Goal: Information Seeking & Learning: Compare options

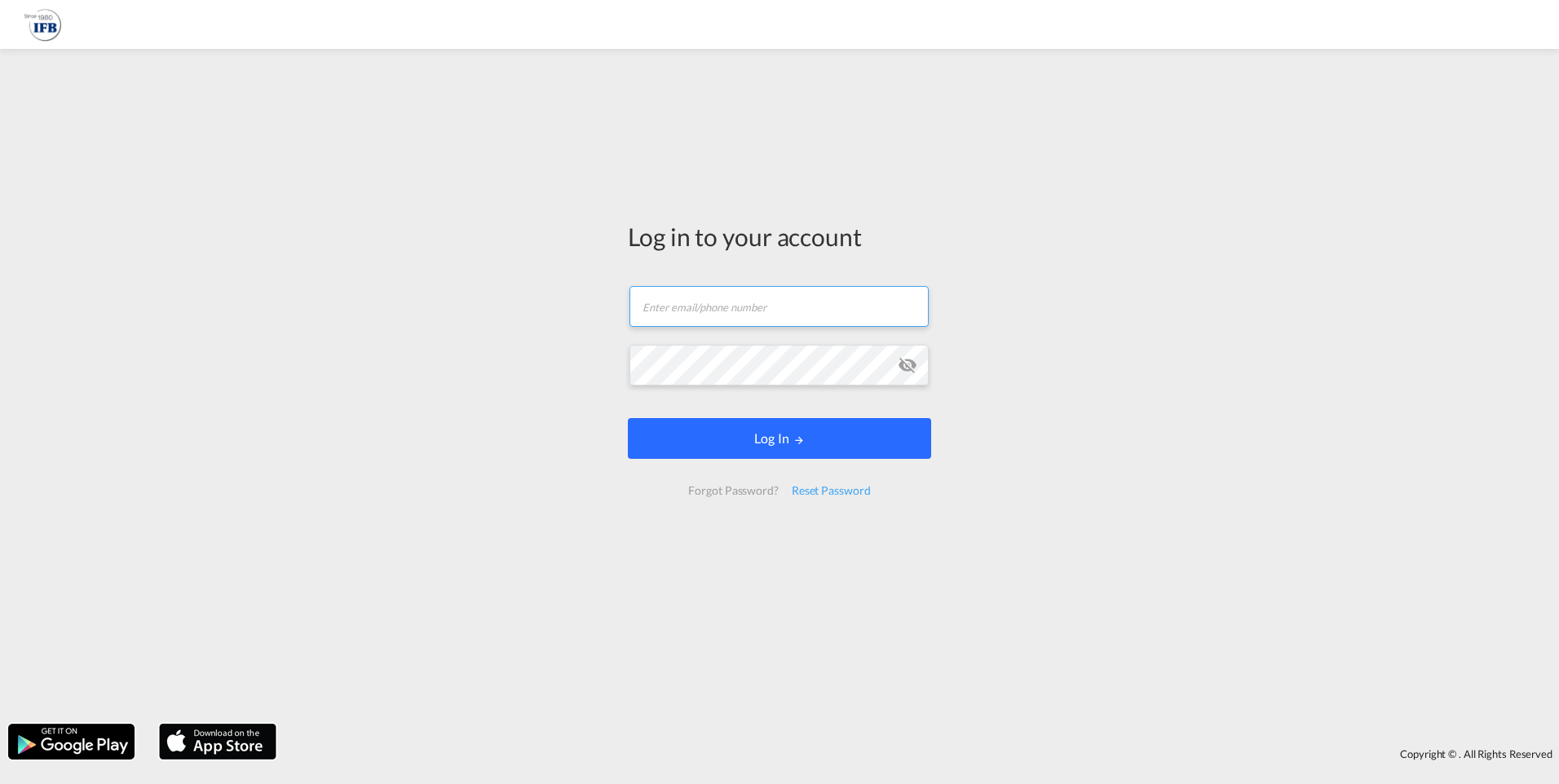
type input "[PERSON_NAME][EMAIL_ADDRESS][DOMAIN_NAME]"
click at [750, 430] on button "Log In" at bounding box center [779, 438] width 304 height 41
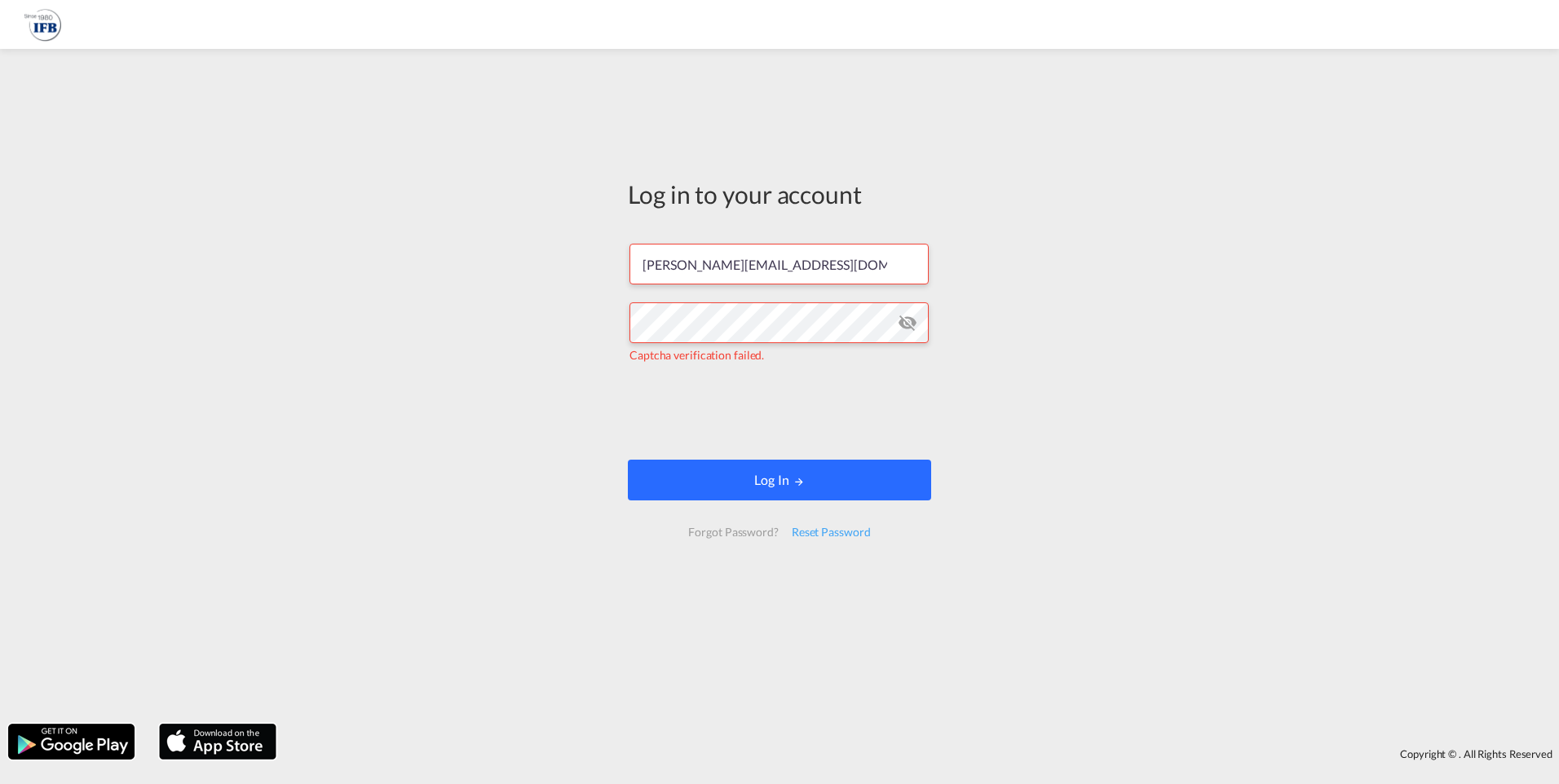
click at [733, 478] on button "Log In" at bounding box center [779, 480] width 304 height 41
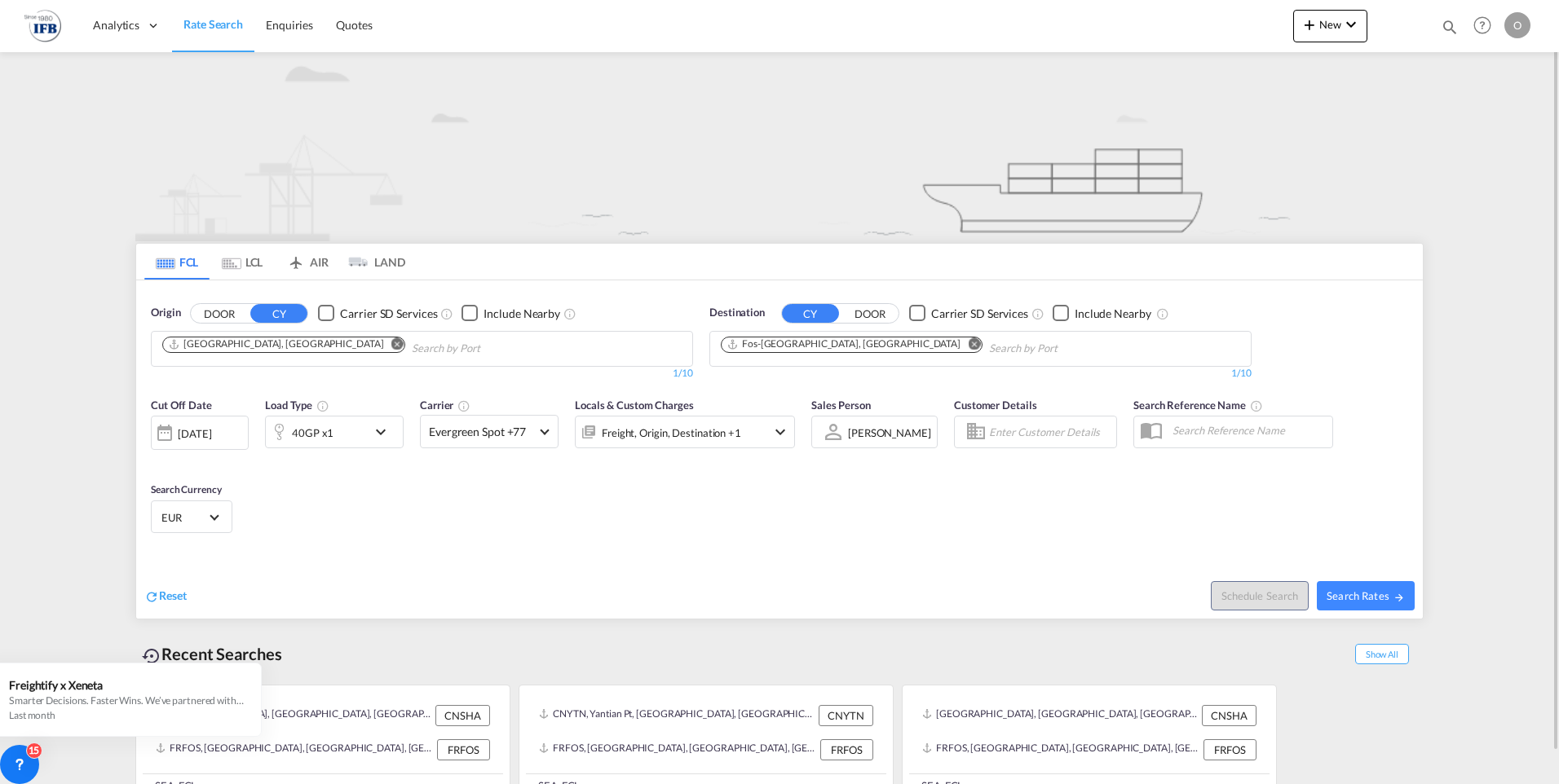
click at [391, 346] on md-icon "Remove" at bounding box center [397, 343] width 12 height 12
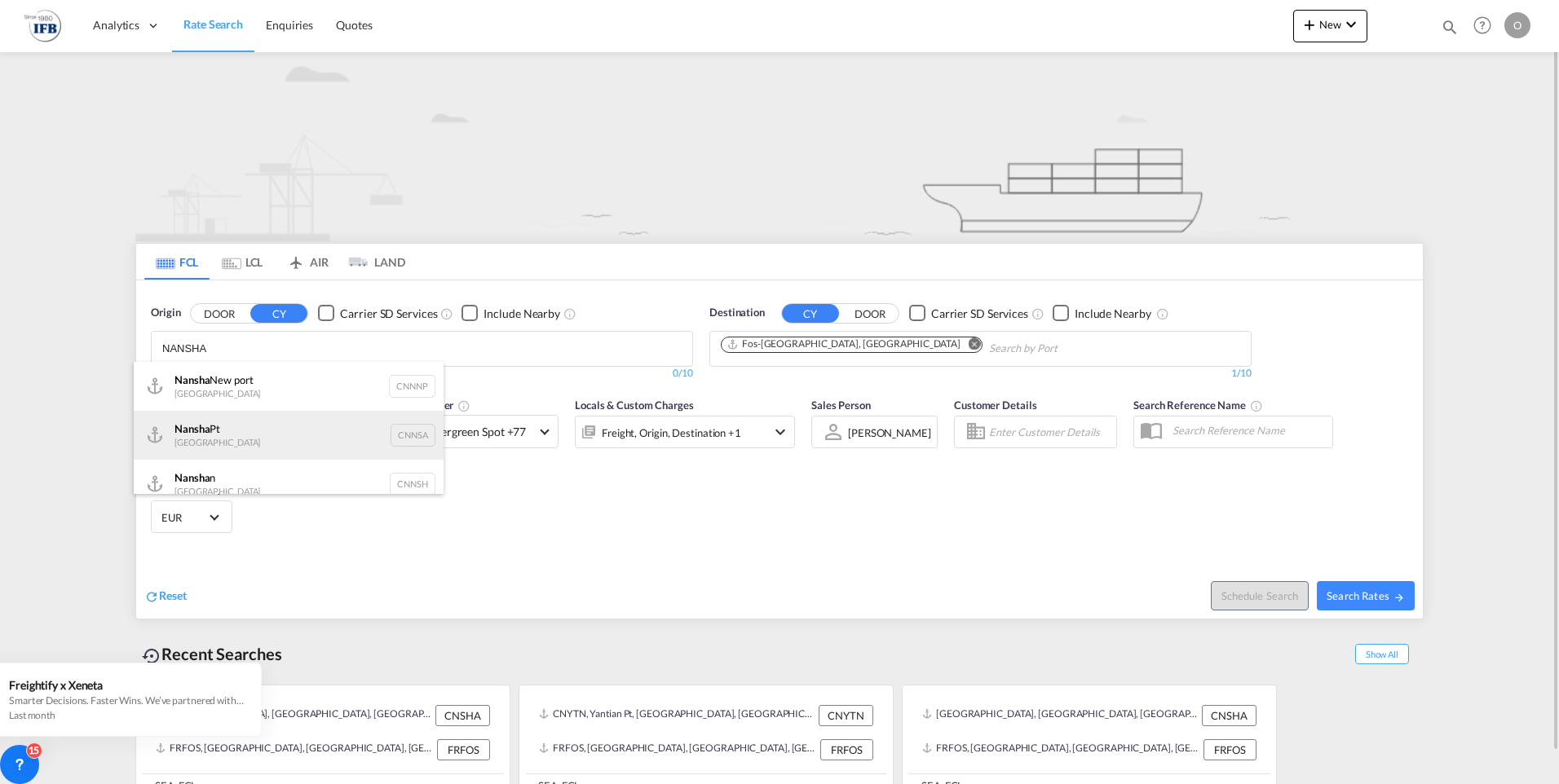
type input "NANSHA"
click at [244, 429] on div "Nansha Pt China CNNSA" at bounding box center [289, 436] width 310 height 49
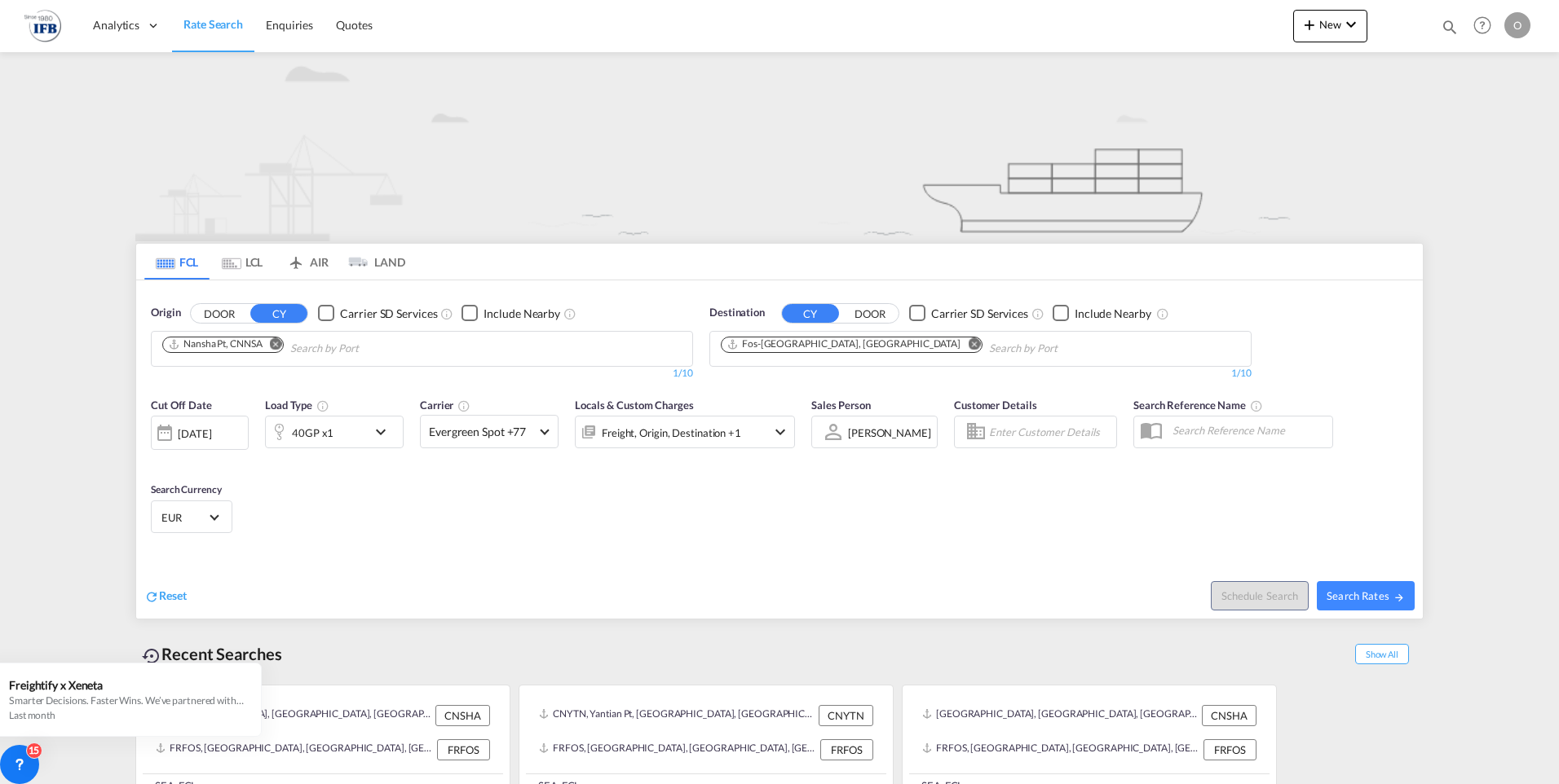
click at [967, 345] on md-icon "Remove" at bounding box center [973, 343] width 12 height 12
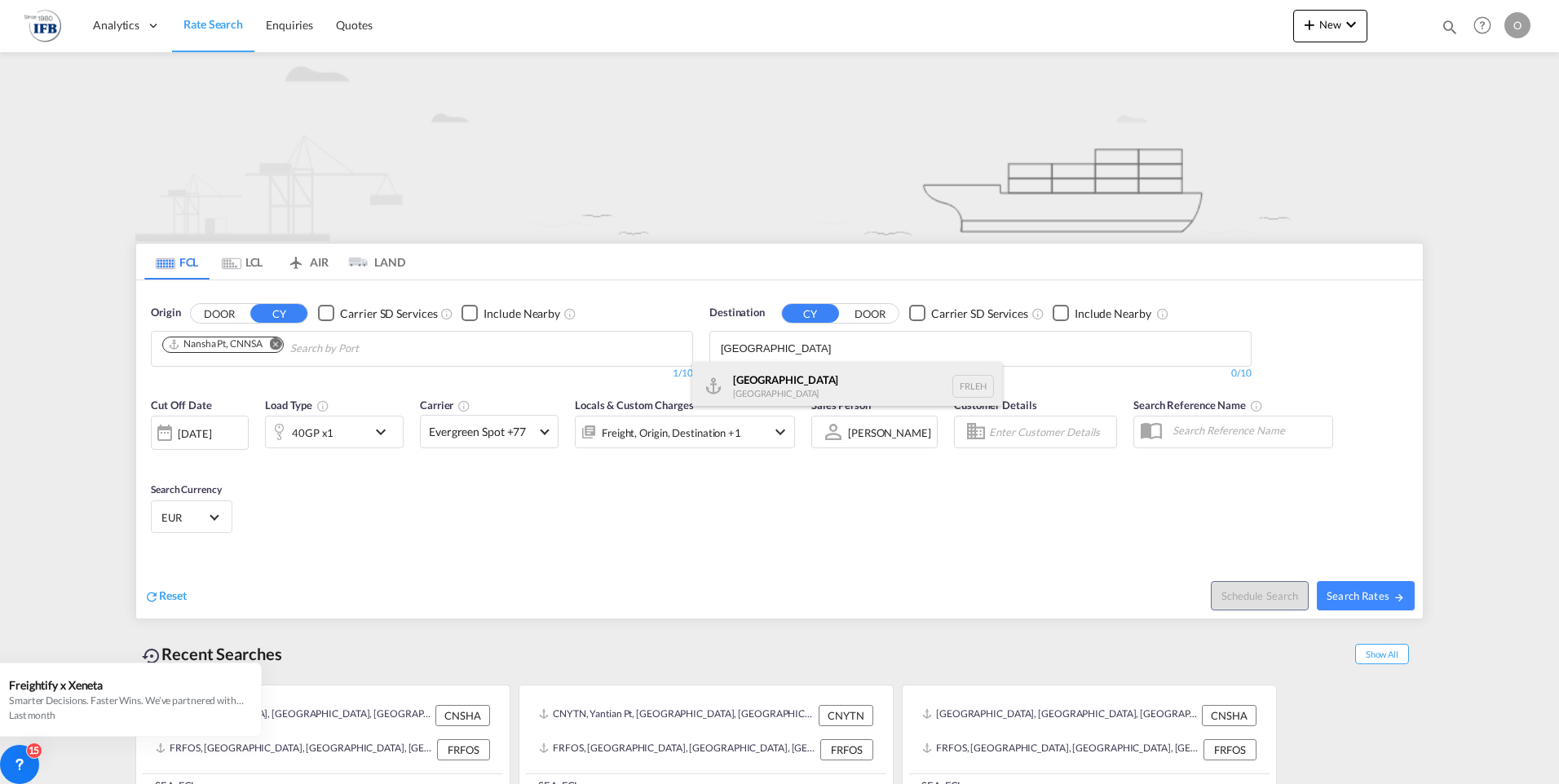
type input "[GEOGRAPHIC_DATA]"
click at [790, 369] on div "[GEOGRAPHIC_DATA] FRLEH" at bounding box center [847, 387] width 310 height 49
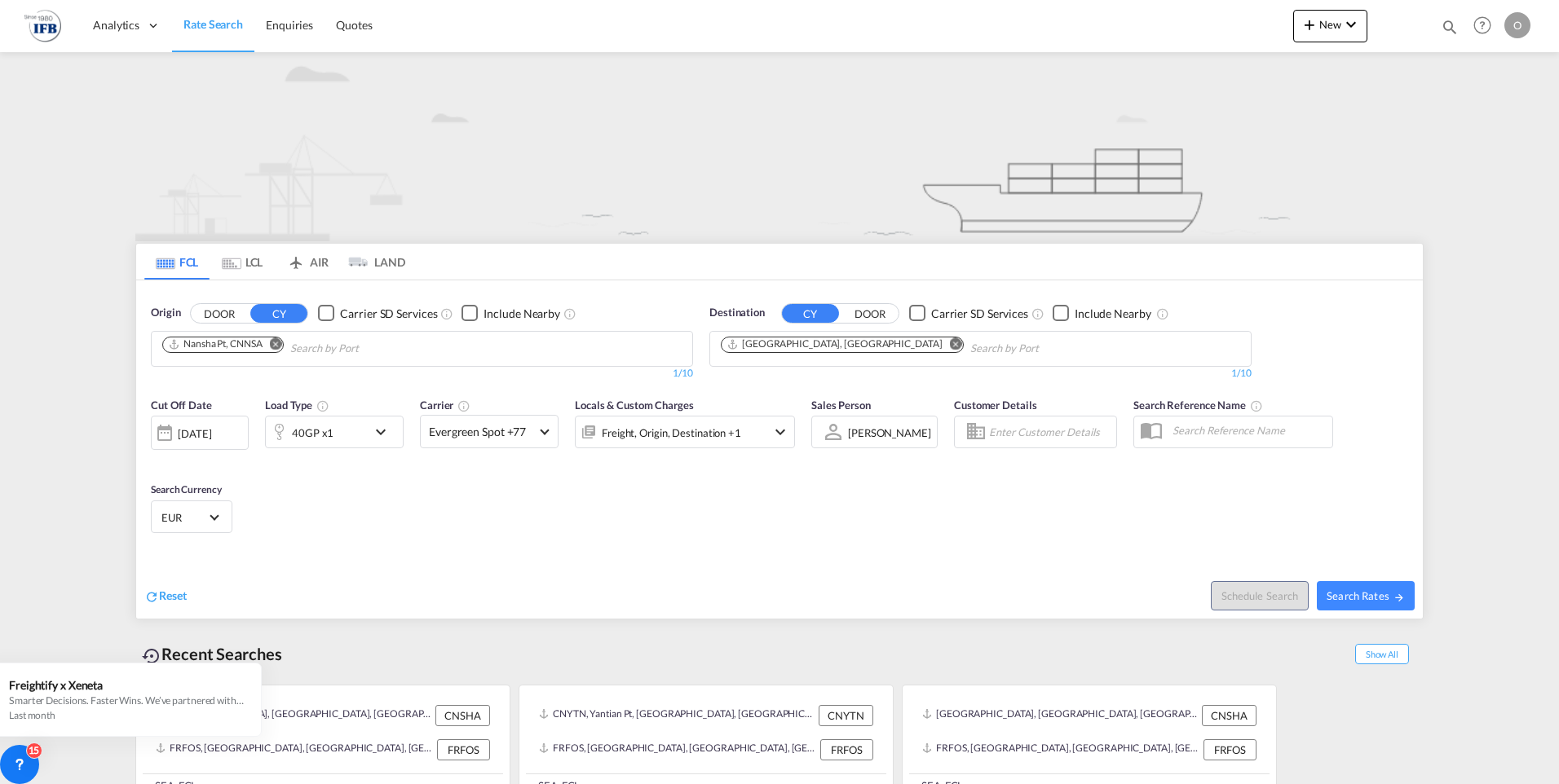
click at [1384, 590] on span "Search Rates" at bounding box center [1366, 595] width 78 height 13
type input "CNNSA to FRLEH / [DATE]"
